Goal: Task Accomplishment & Management: Manage account settings

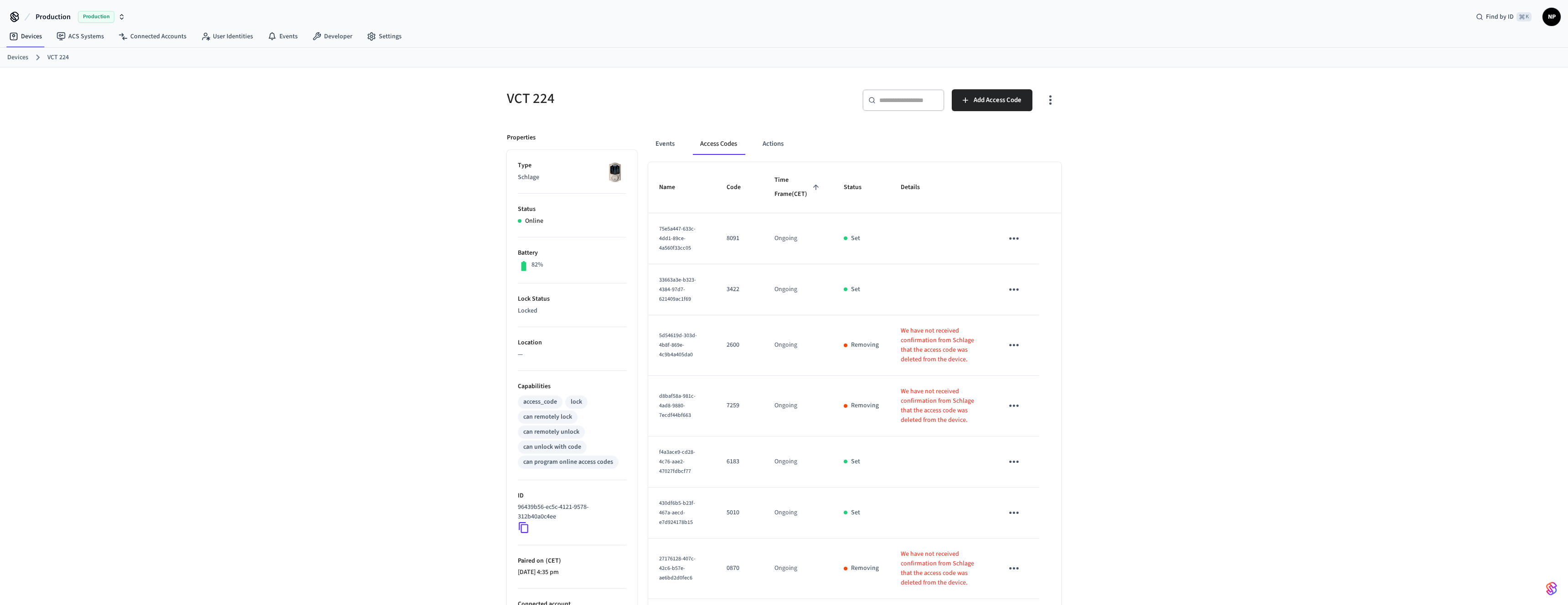
scroll to position [364, 0]
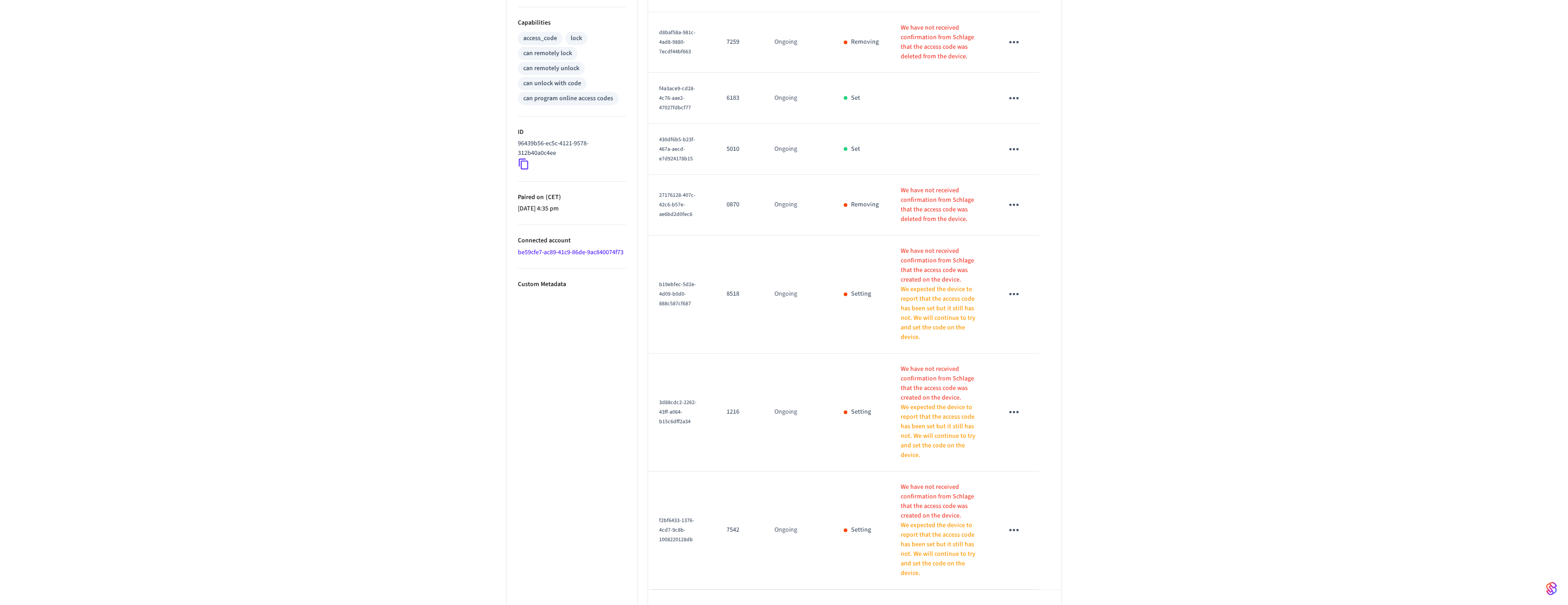
click at [384, 212] on div "VCT 224 ​ ​ Add Access Code Properties Type Schlage Status Online Battery 82% L…" at bounding box center [784, 169] width 1568 height 930
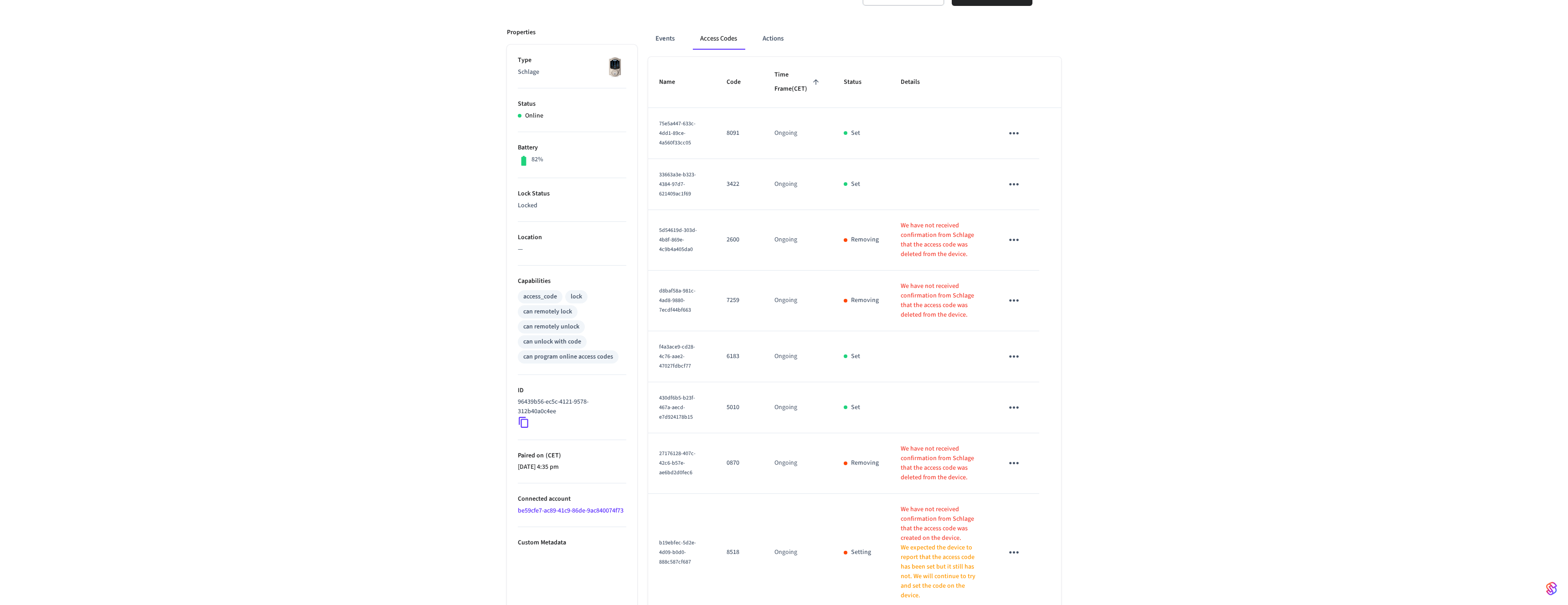
scroll to position [0, 0]
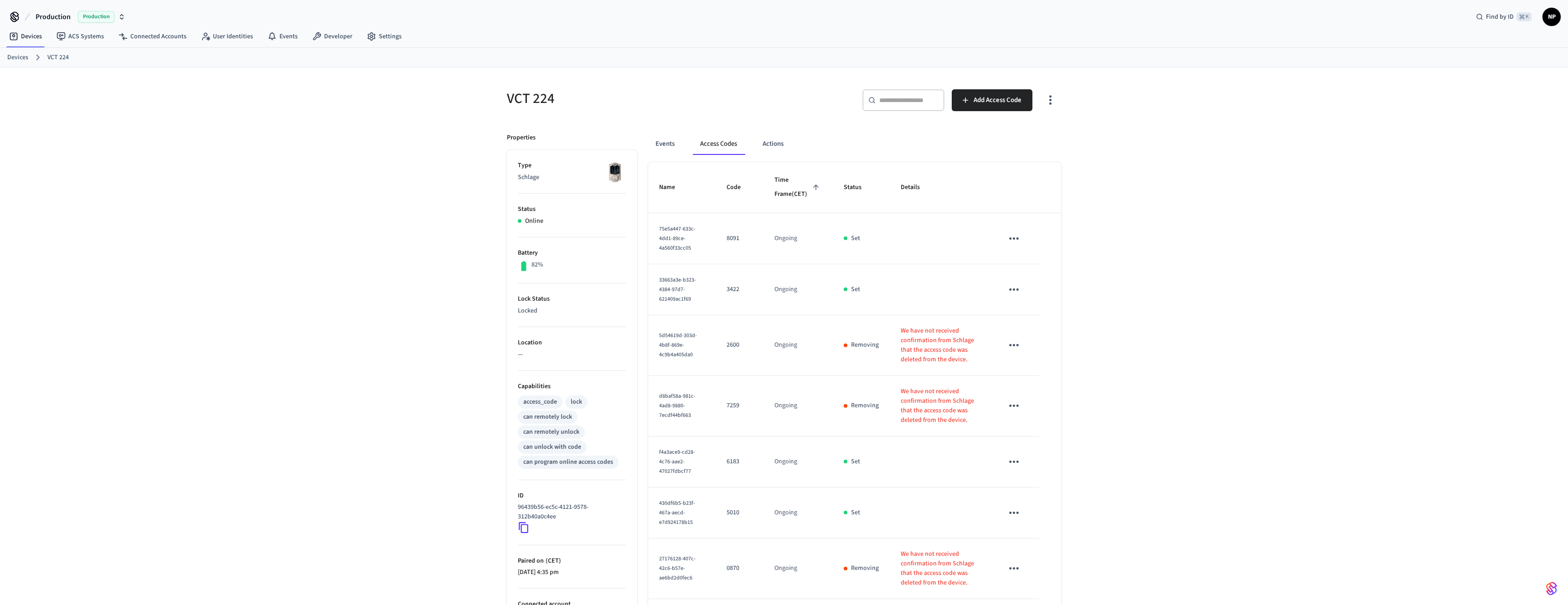
click at [19, 56] on link "Devices" at bounding box center [18, 58] width 21 height 9
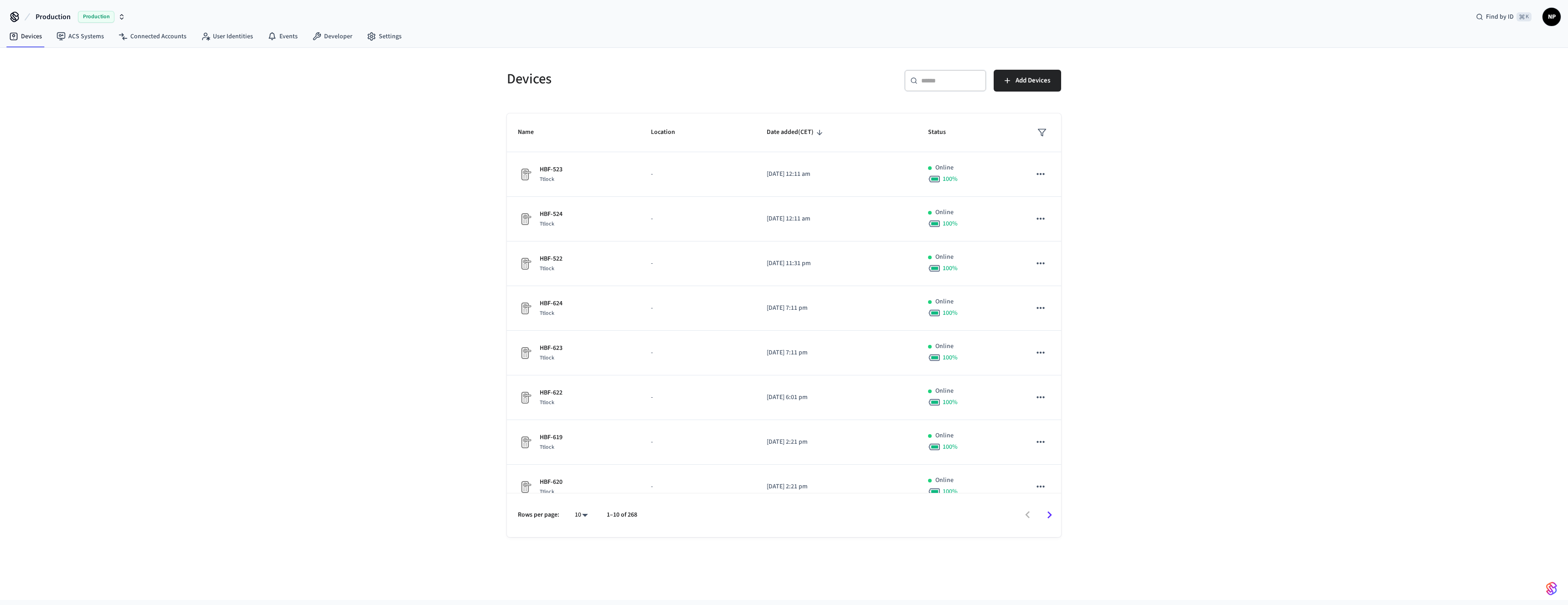
click at [936, 85] on div "​ ​" at bounding box center [945, 80] width 82 height 22
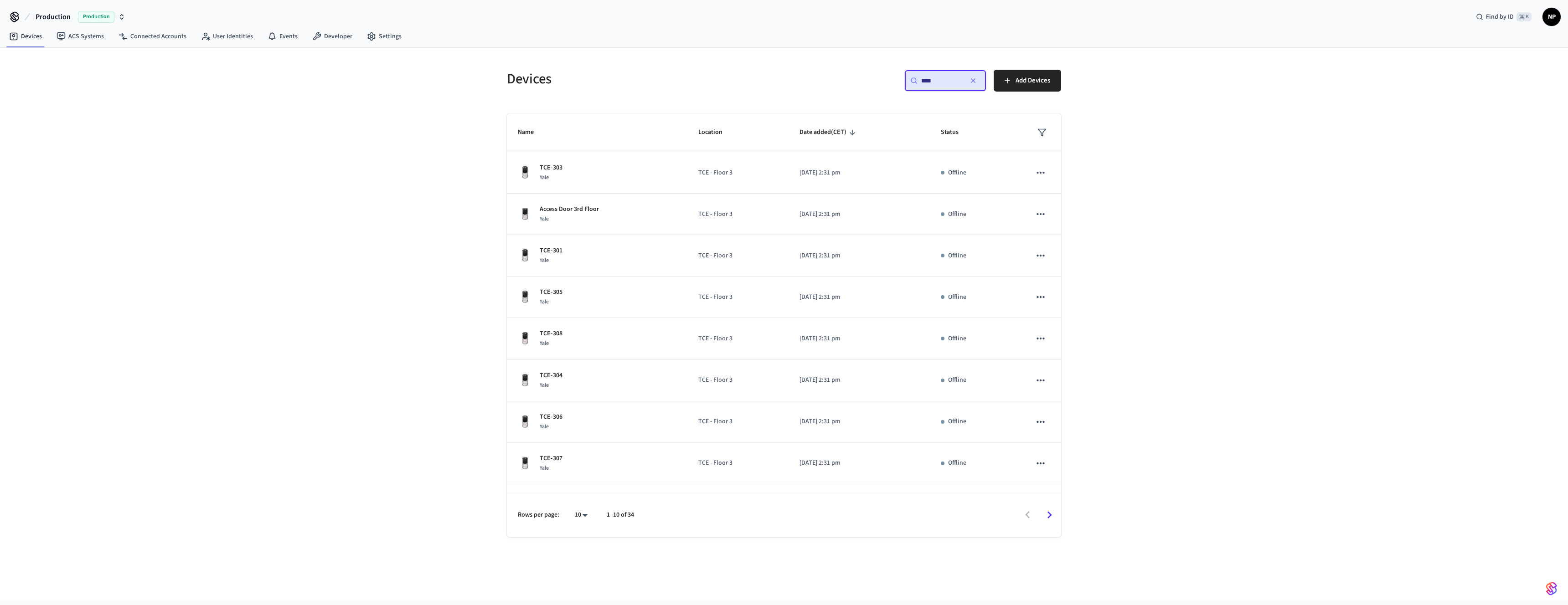
type input "***"
click at [1044, 514] on icon "Go to next page" at bounding box center [1049, 514] width 14 height 14
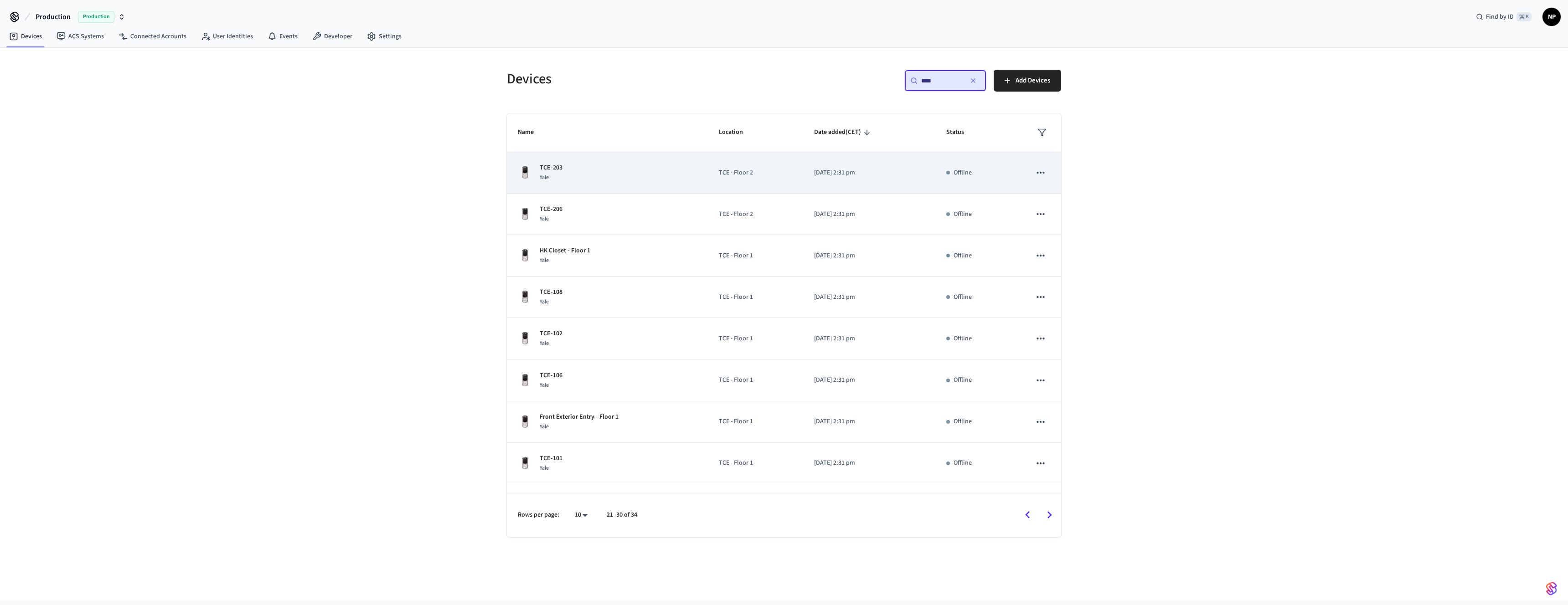
click at [555, 167] on p "TCE-203" at bounding box center [551, 168] width 23 height 9
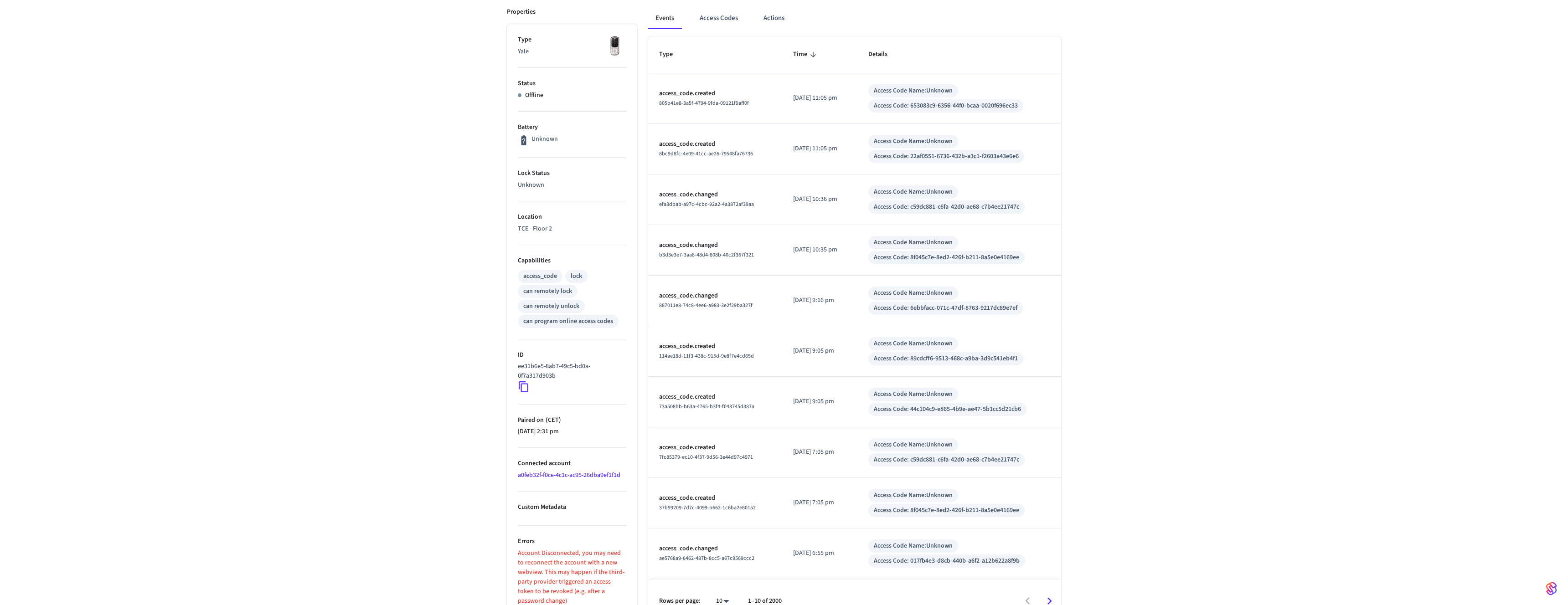
scroll to position [144, 0]
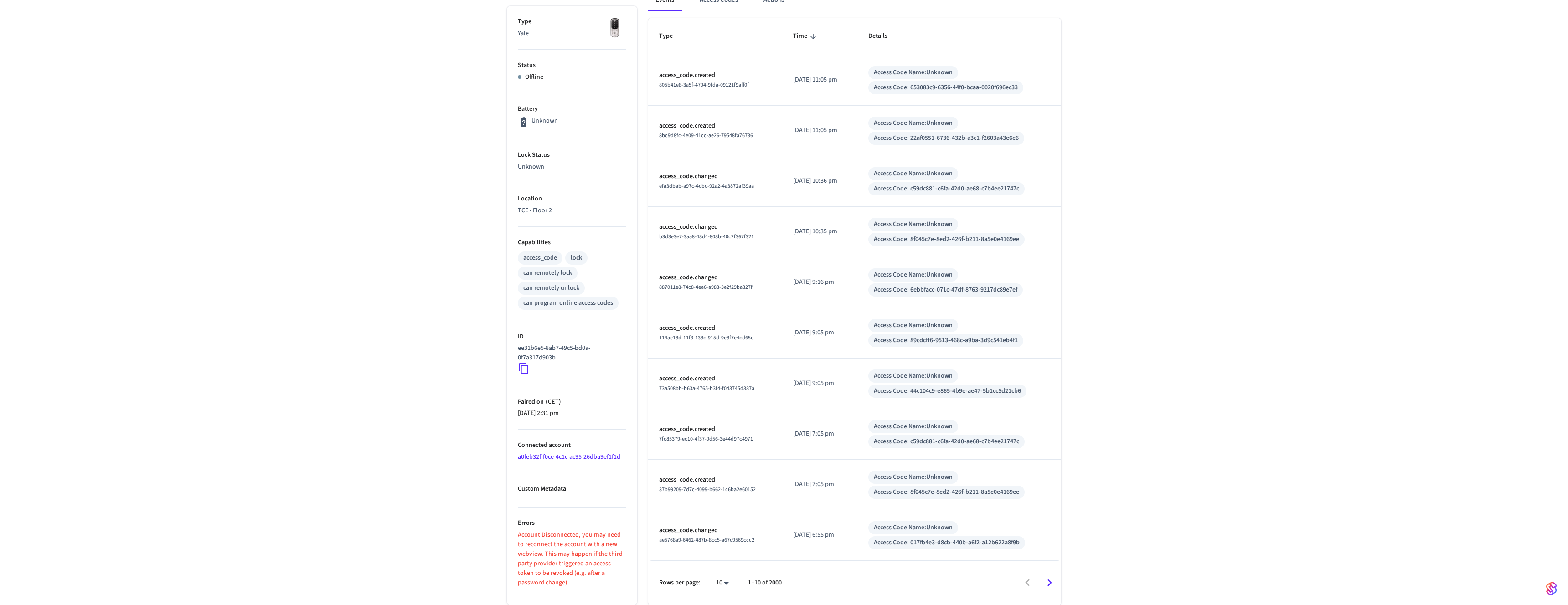
click at [500, 528] on div "Properties Type Yale Status Offline Battery Unknown Lock Status Unknown Locatio…" at bounding box center [566, 291] width 141 height 626
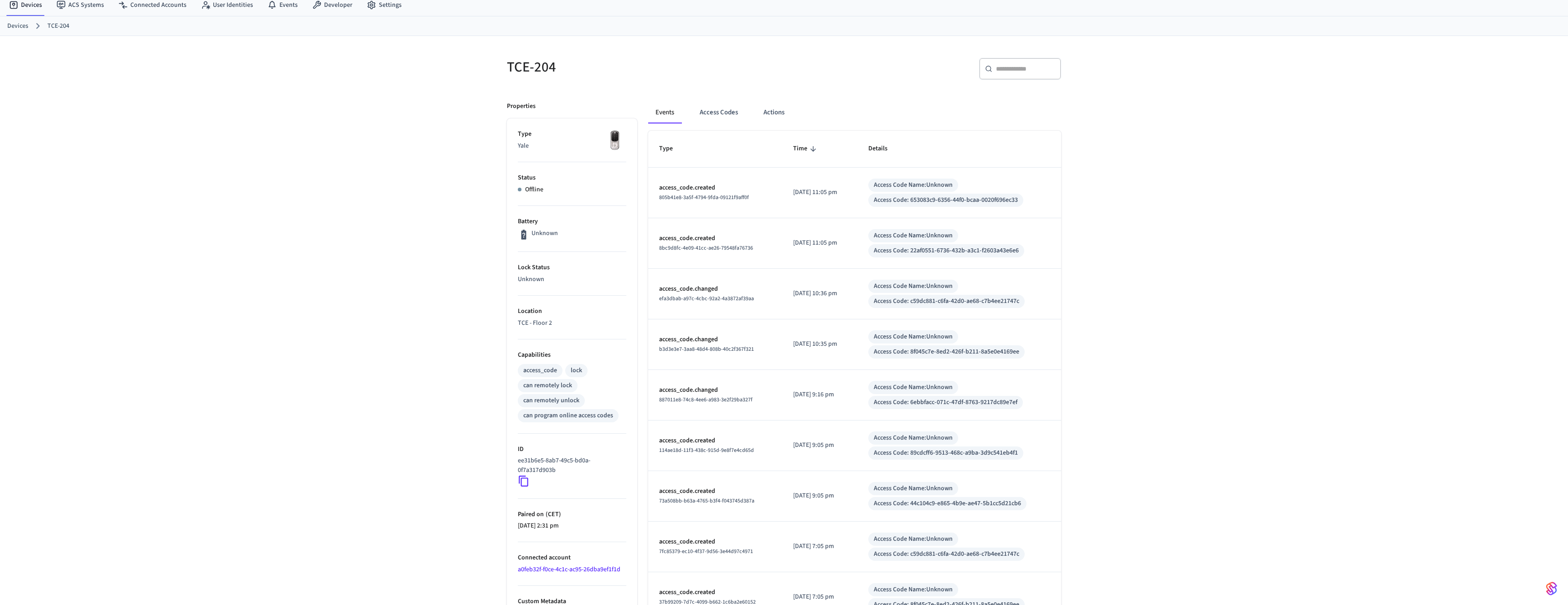
scroll to position [0, 0]
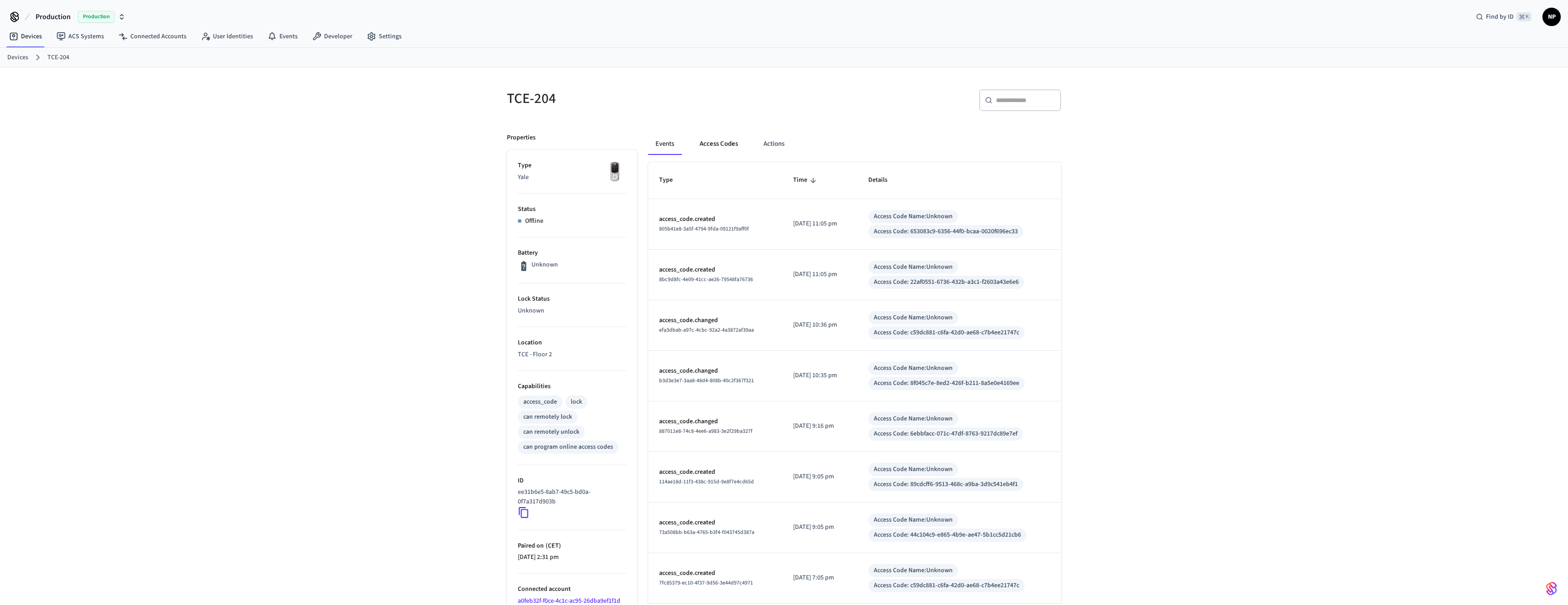
click at [721, 142] on button "Access Codes" at bounding box center [719, 143] width 53 height 22
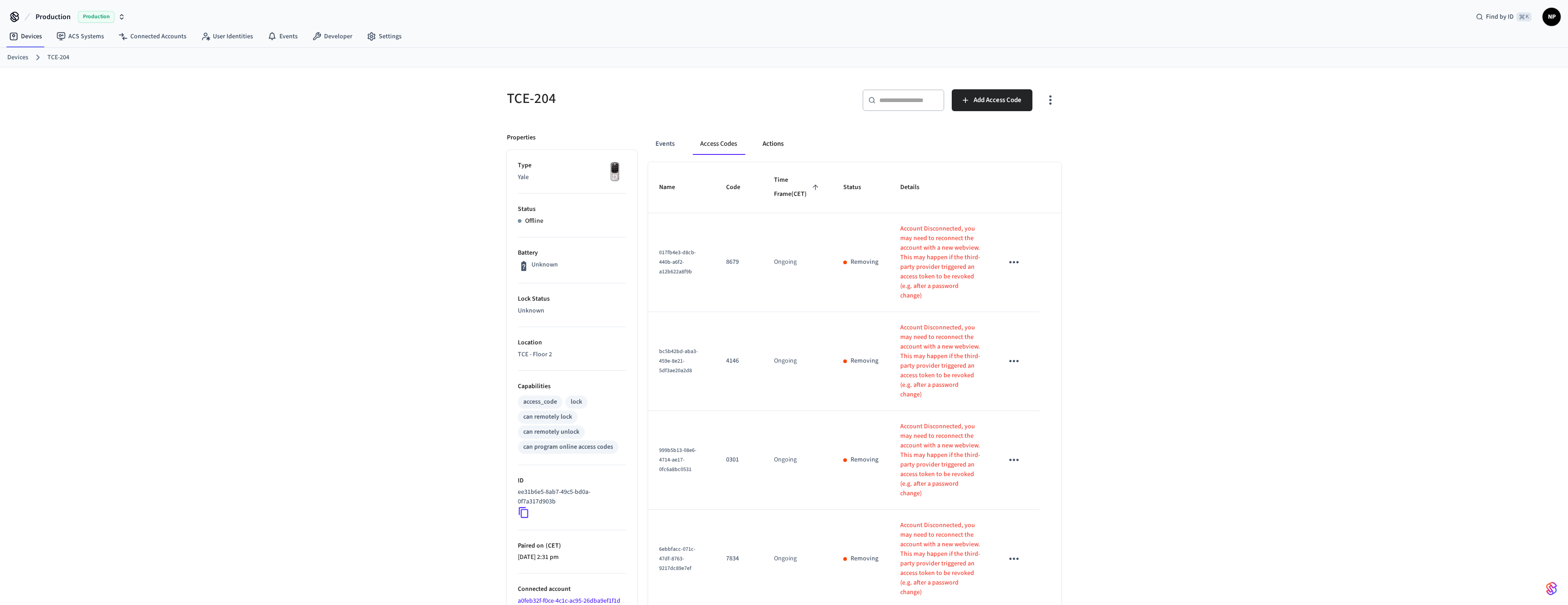
click at [775, 146] on button "Actions" at bounding box center [773, 143] width 36 height 22
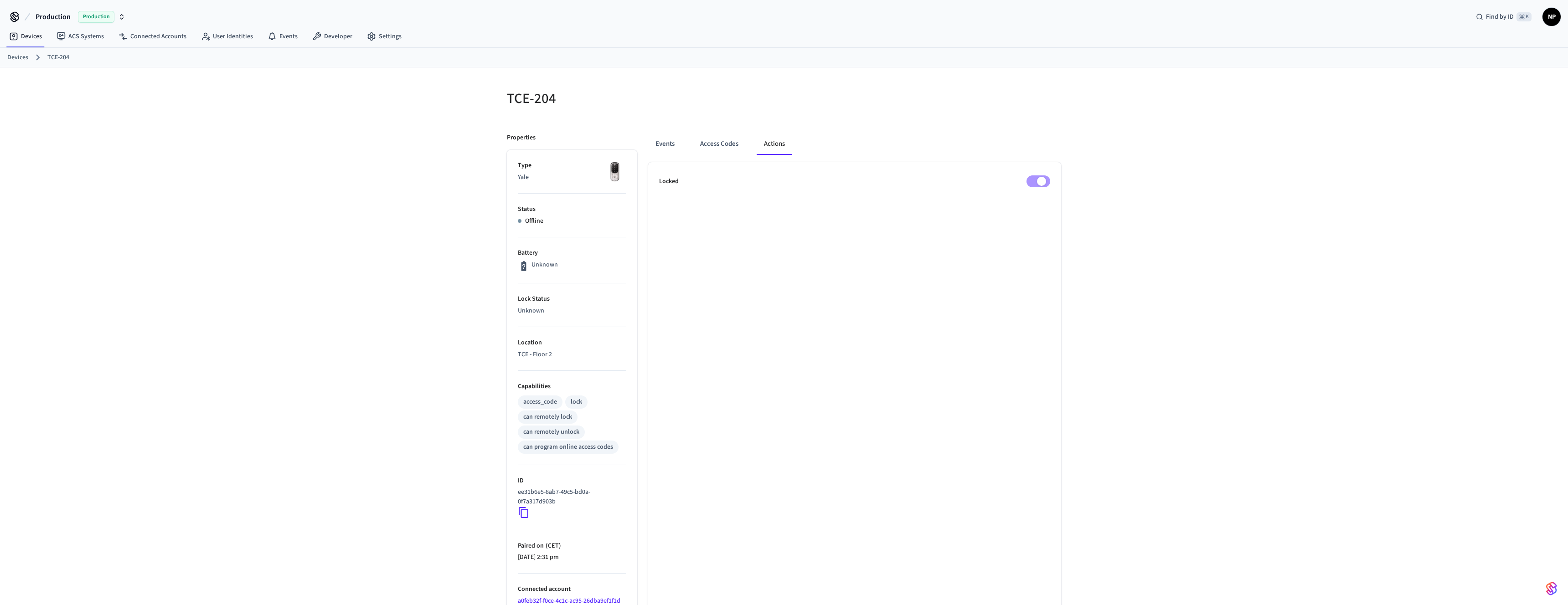
click at [475, 364] on div "TCE-204 Properties Type Yale Status Offline Battery Unknown Lock Status Unknown…" at bounding box center [784, 404] width 1568 height 675
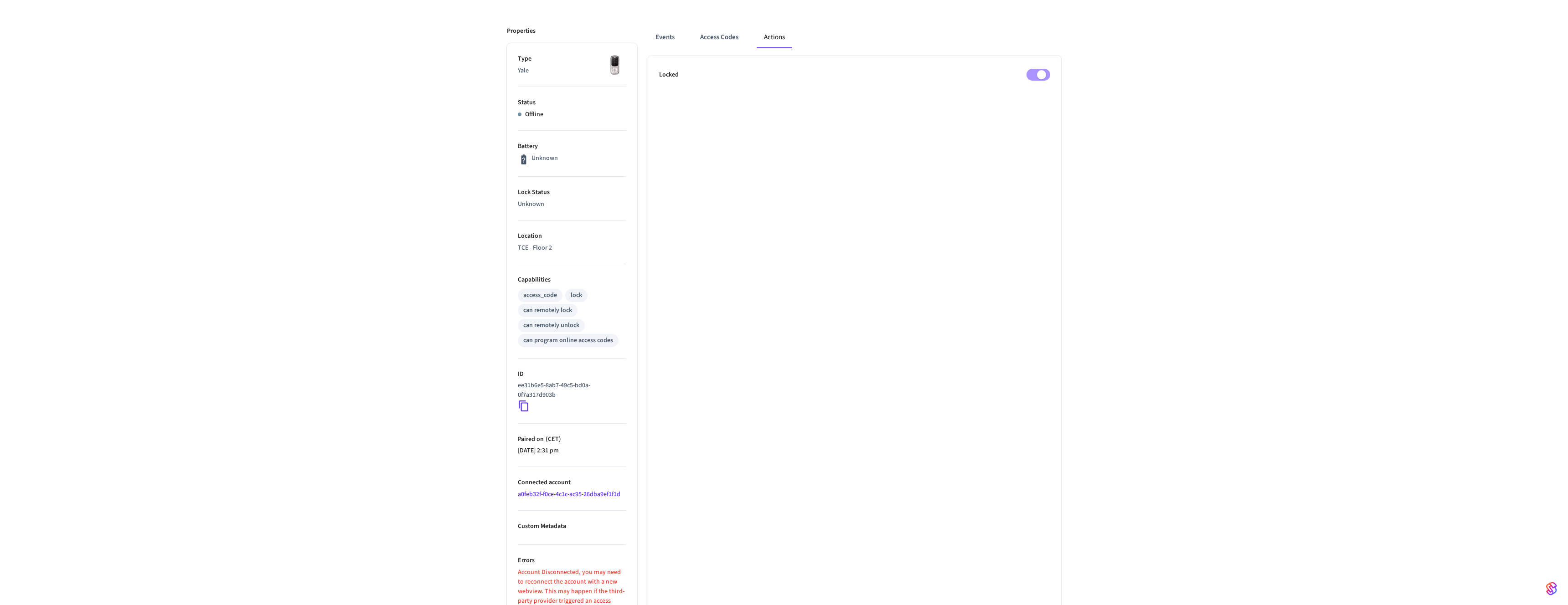
scroll to position [137, 0]
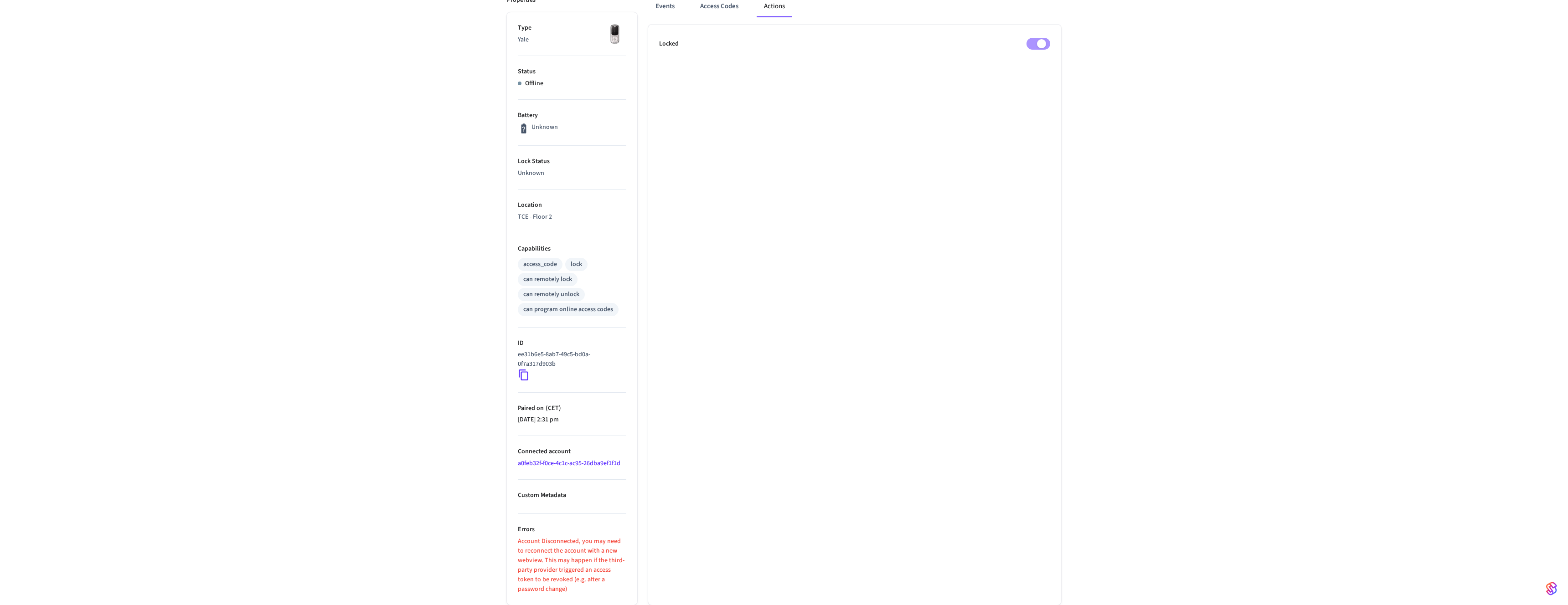
click at [535, 463] on link "a0feb32f-f0ce-4c1c-ac95-26dba9ef1f1d" at bounding box center [568, 463] width 102 height 9
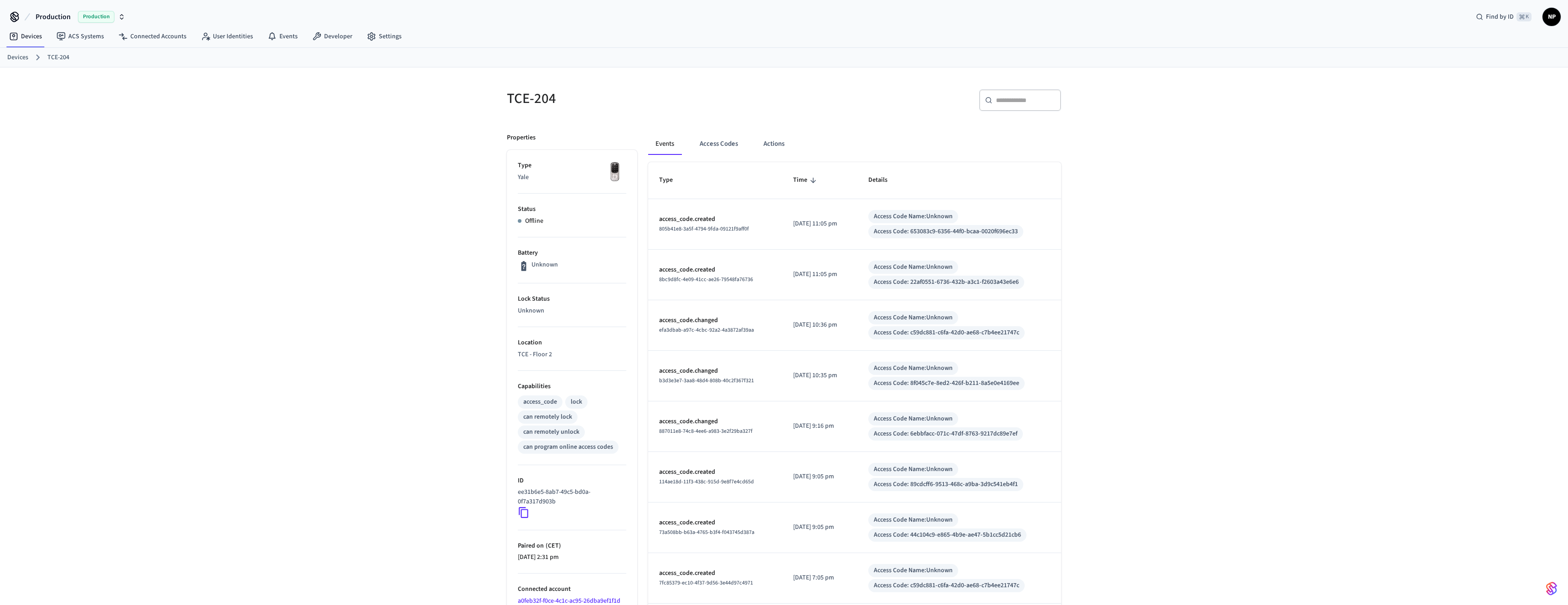
click at [16, 61] on link "Devices" at bounding box center [18, 58] width 21 height 9
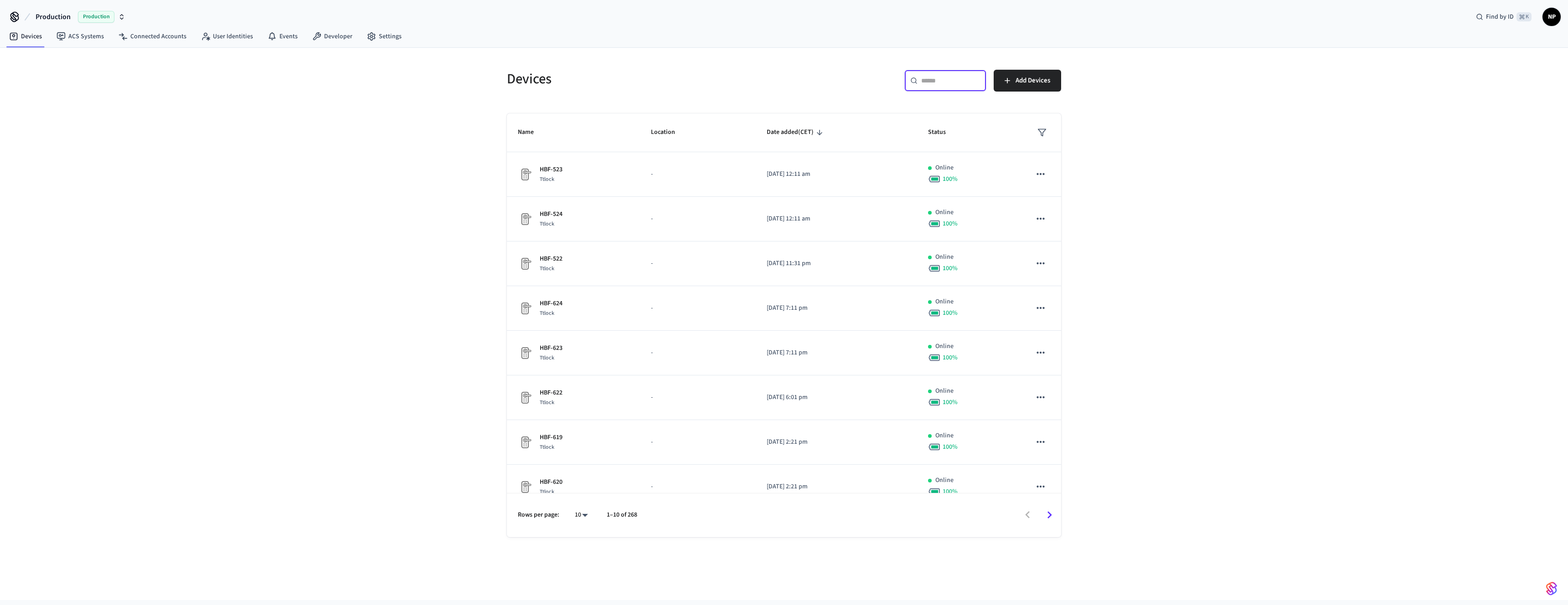
click at [938, 83] on input "text" at bounding box center [950, 80] width 60 height 9
click at [939, 76] on input "*" at bounding box center [941, 80] width 41 height 9
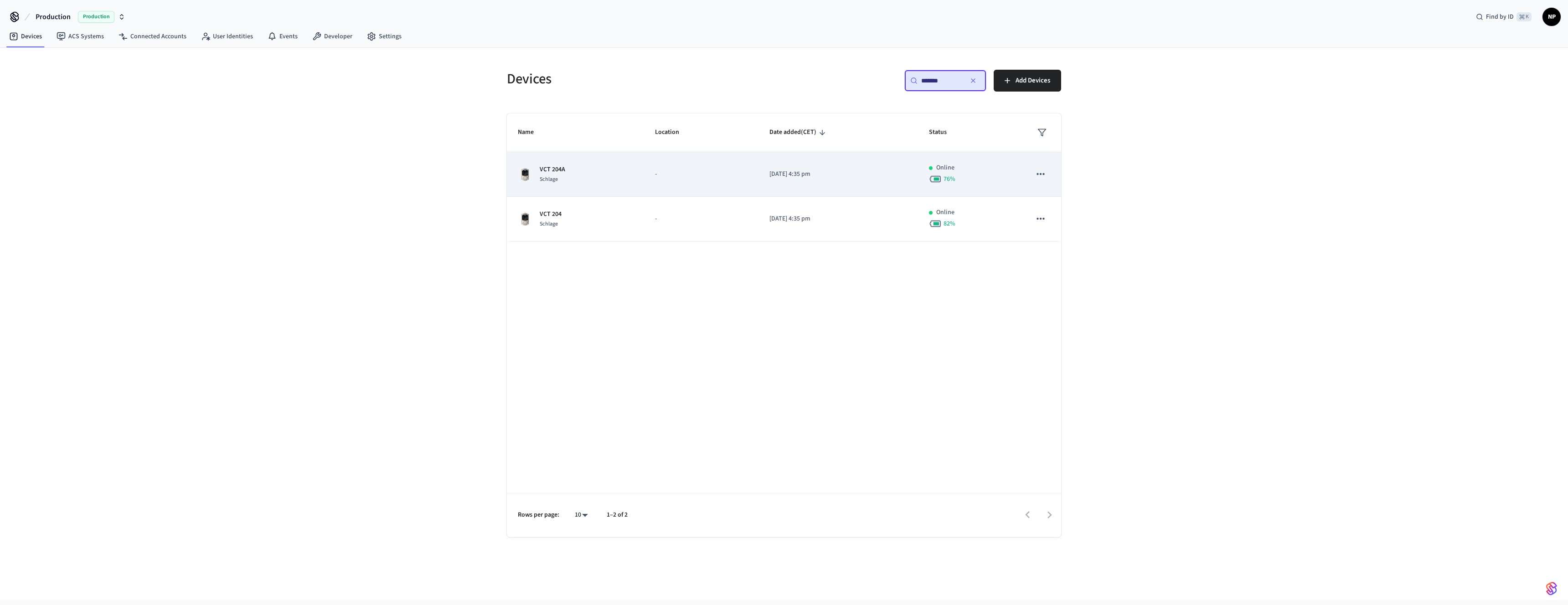
type input "*******"
click at [560, 169] on p "VCT 204A" at bounding box center [552, 169] width 26 height 9
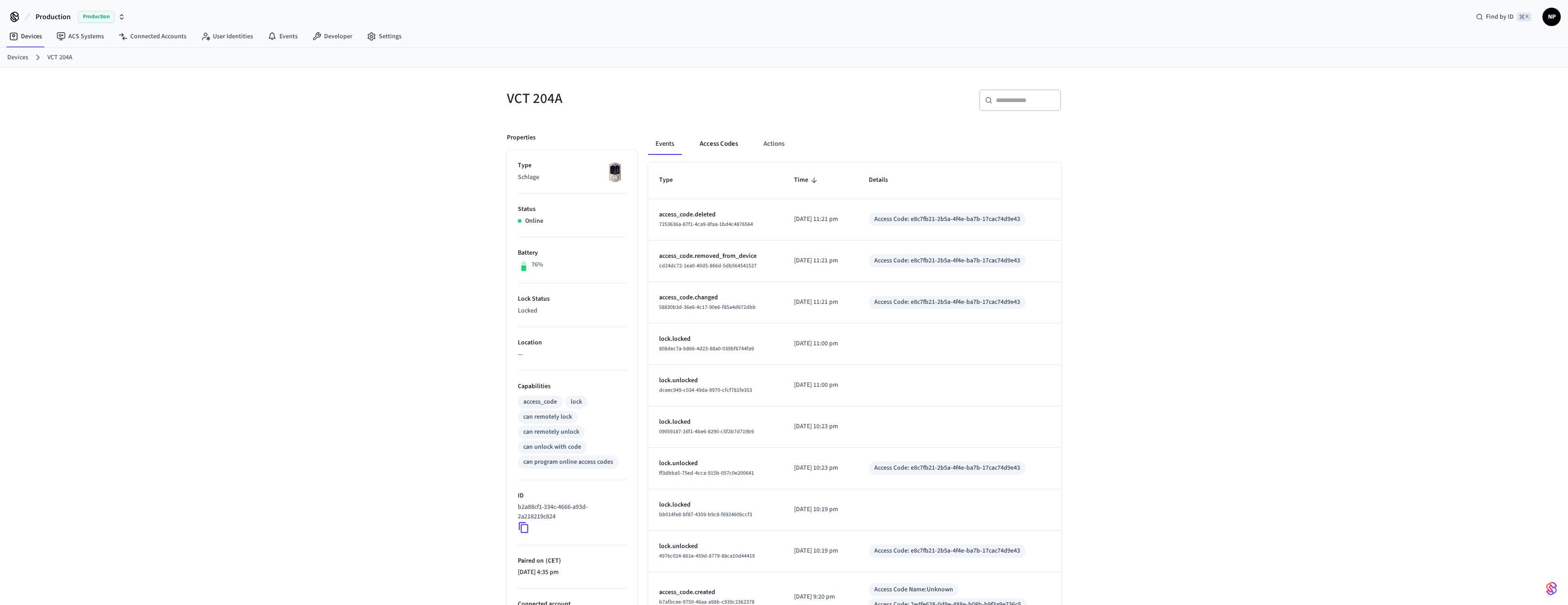
click at [718, 145] on button "Access Codes" at bounding box center [719, 143] width 53 height 22
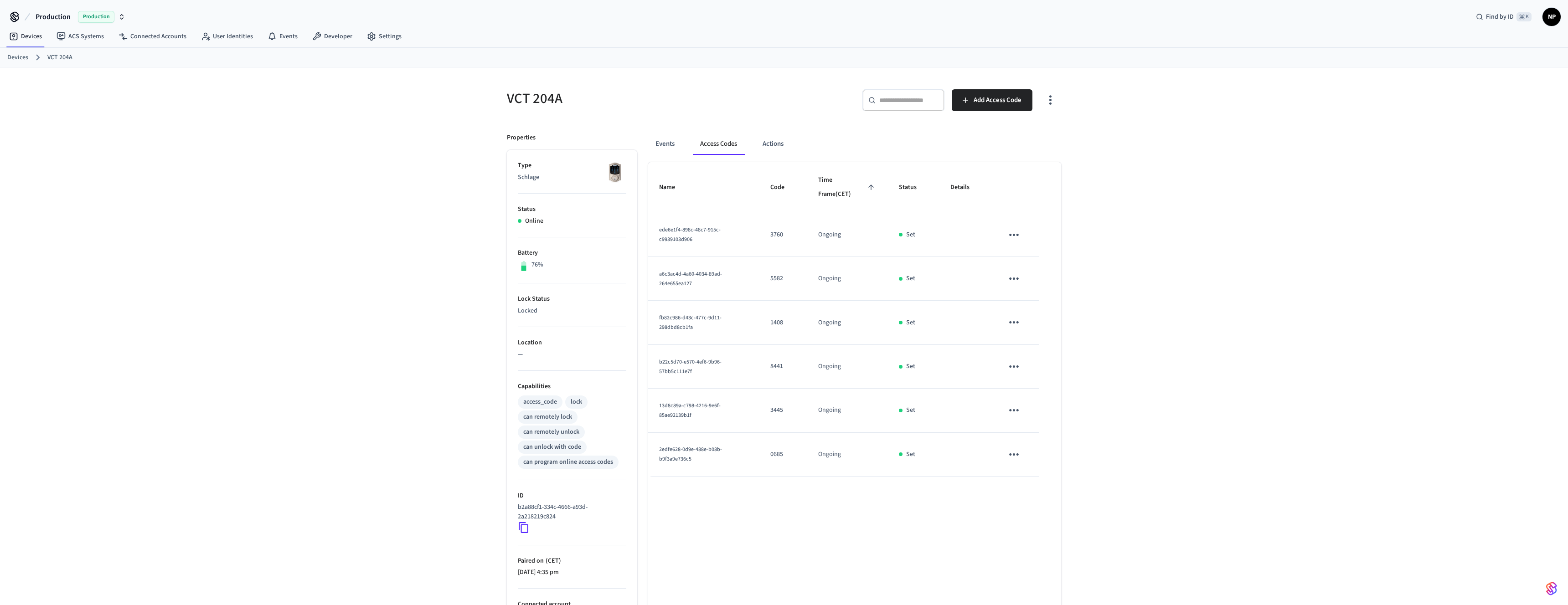
click at [12, 59] on link "Devices" at bounding box center [18, 58] width 21 height 9
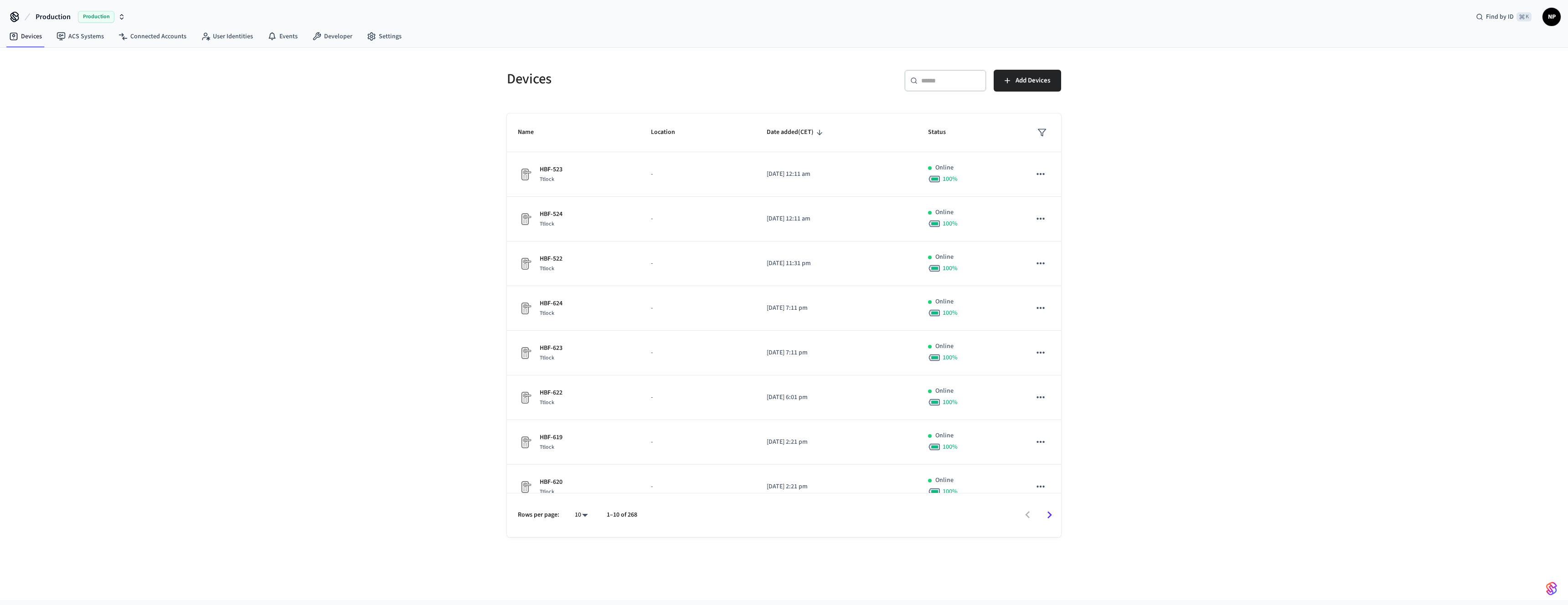
click at [964, 71] on div "​ ​" at bounding box center [945, 80] width 82 height 22
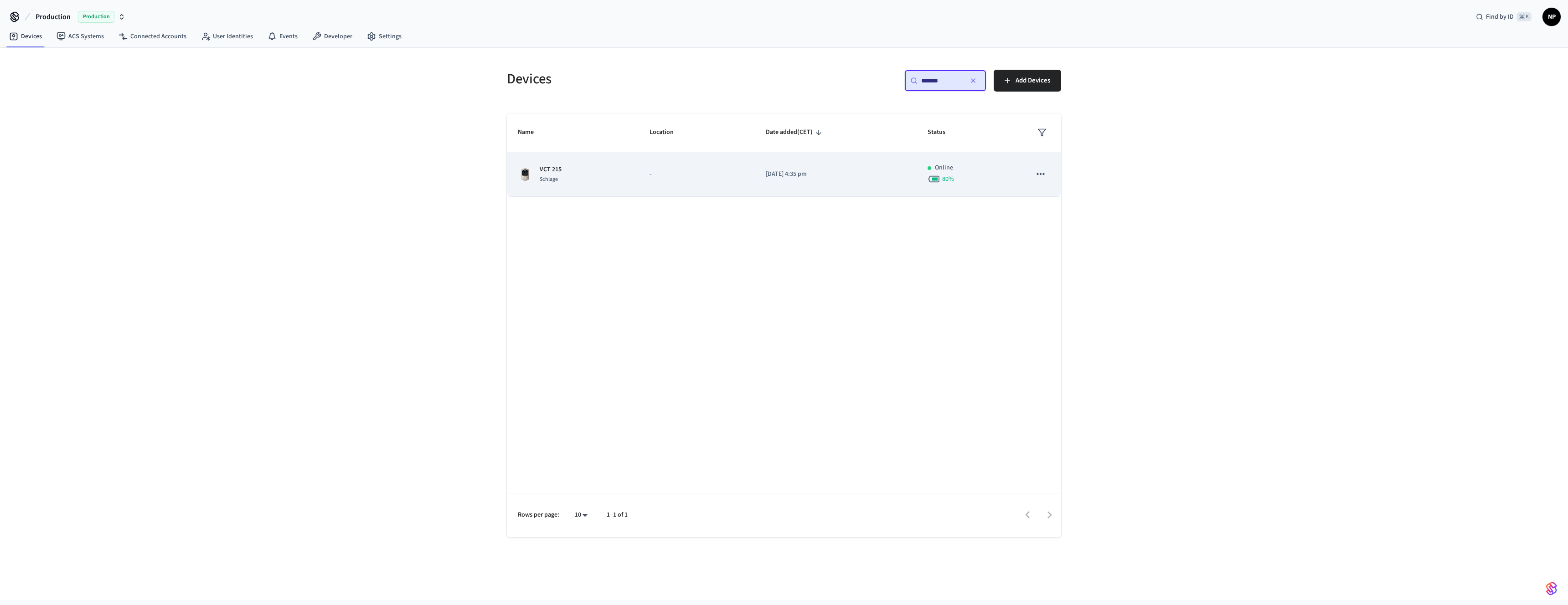
type input "*******"
click at [1035, 172] on icon "sticky table" at bounding box center [1040, 174] width 12 height 12
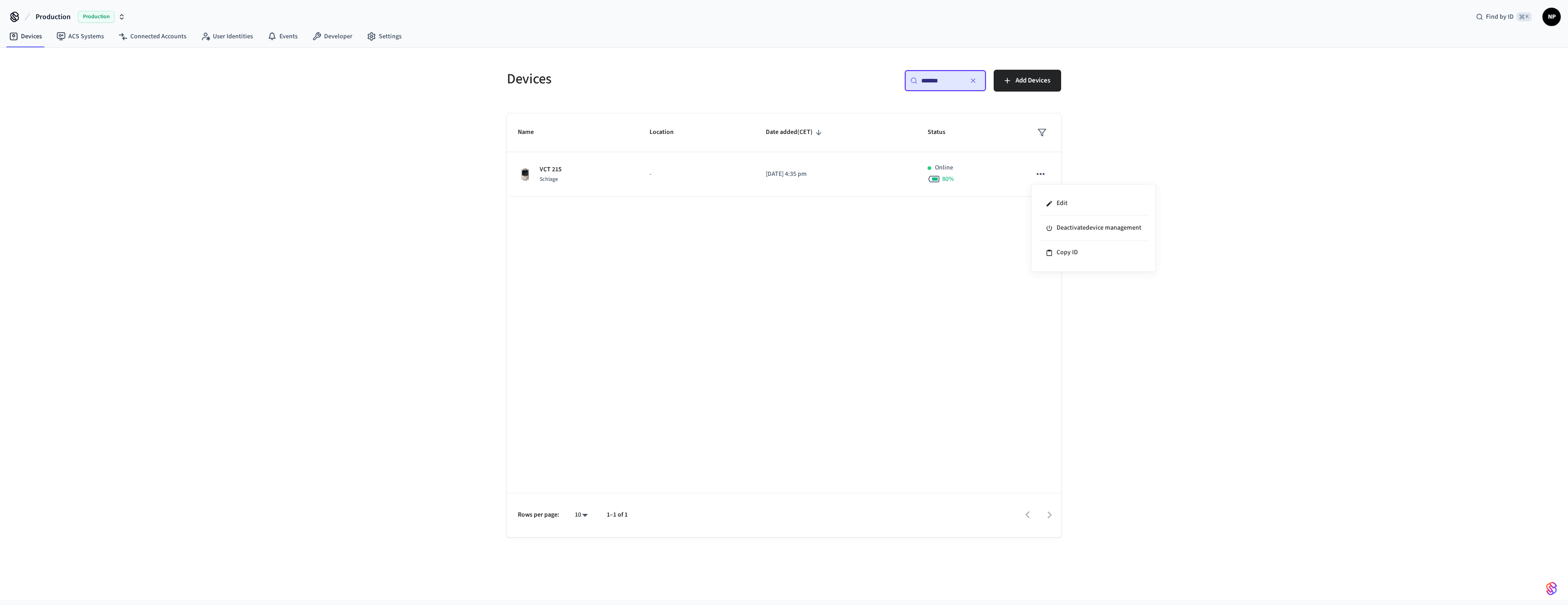
click at [712, 254] on div at bounding box center [784, 302] width 1568 height 605
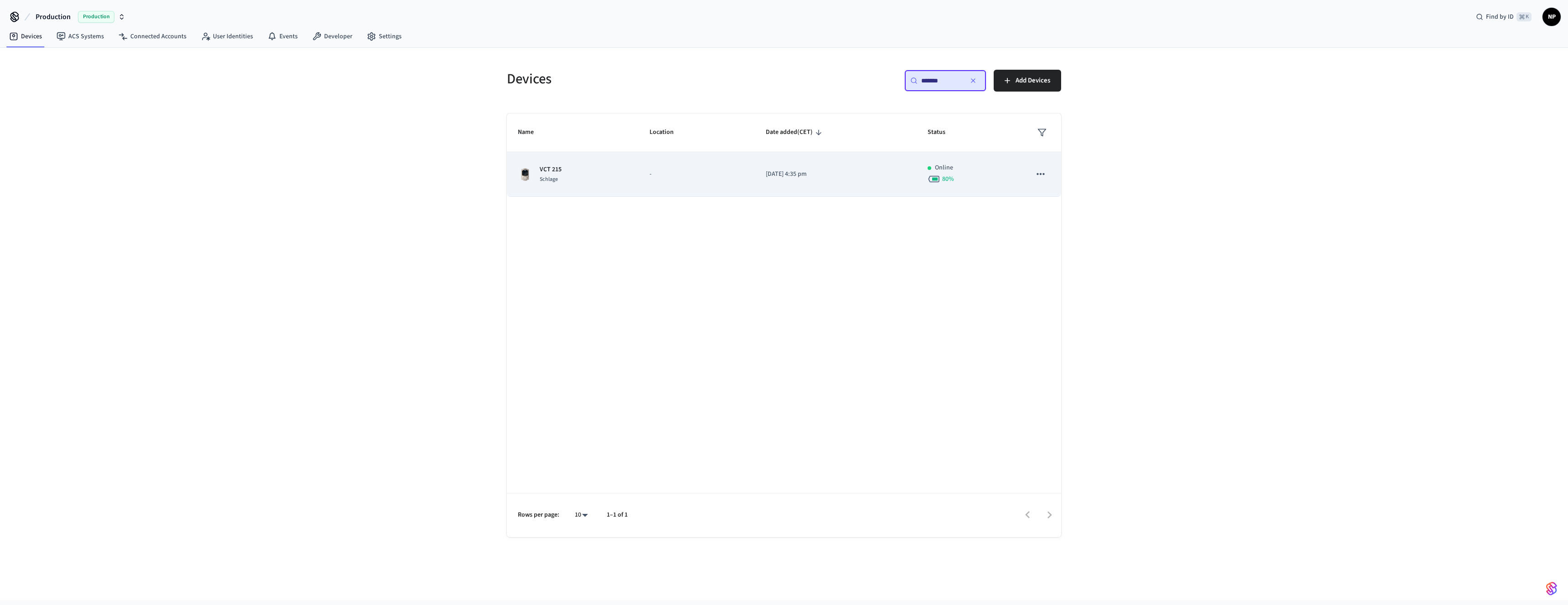
click at [563, 172] on div "VCT 215 Schlage" at bounding box center [572, 174] width 110 height 19
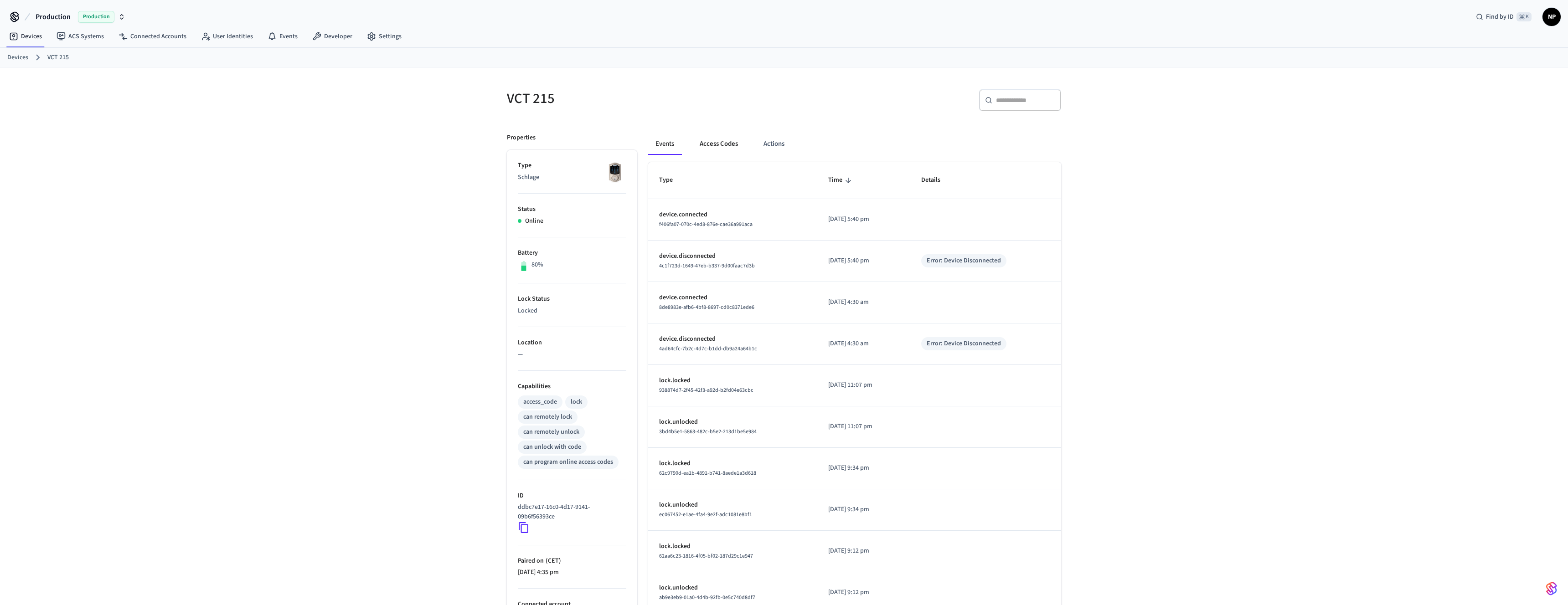
click at [719, 144] on button "Access Codes" at bounding box center [719, 143] width 53 height 22
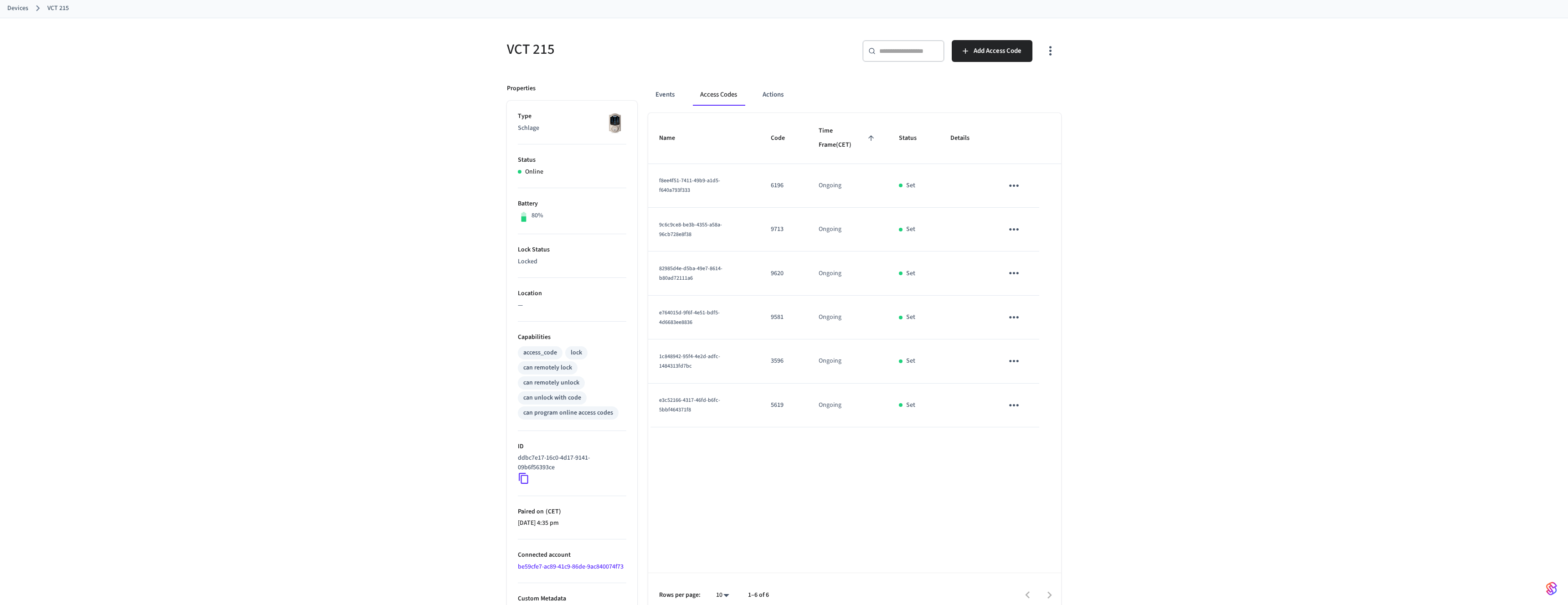
scroll to position [61, 0]
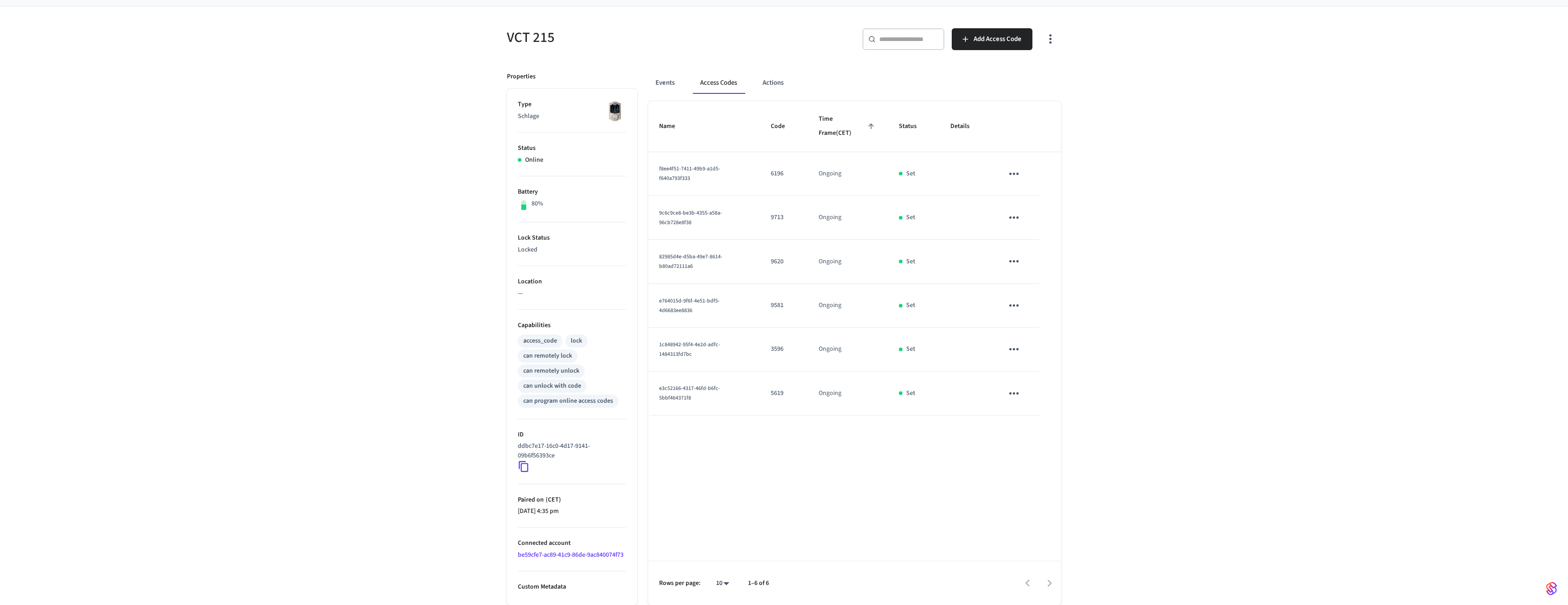
click at [564, 557] on link "be59cfe7-ac89-41c9-86de-9ac840074f73" at bounding box center [570, 555] width 106 height 9
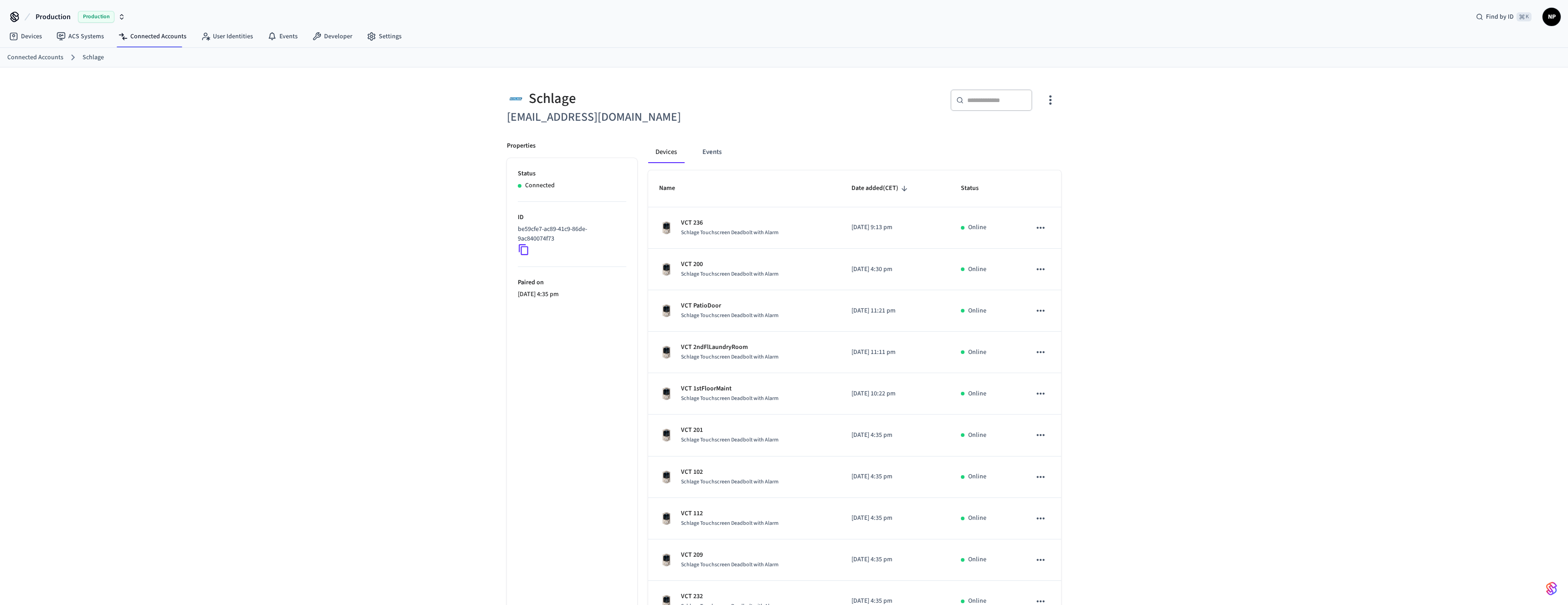
scroll to position [61, 0]
